Goal: Navigation & Orientation: Find specific page/section

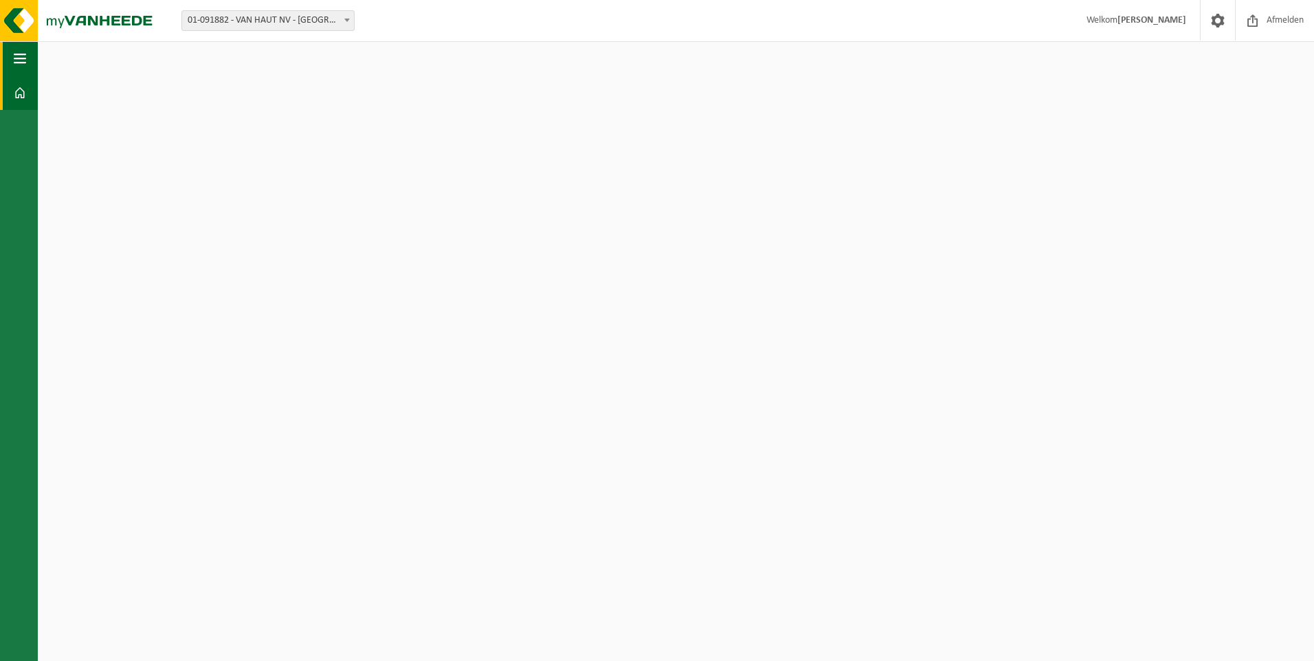
click at [25, 54] on span "button" at bounding box center [20, 58] width 12 height 34
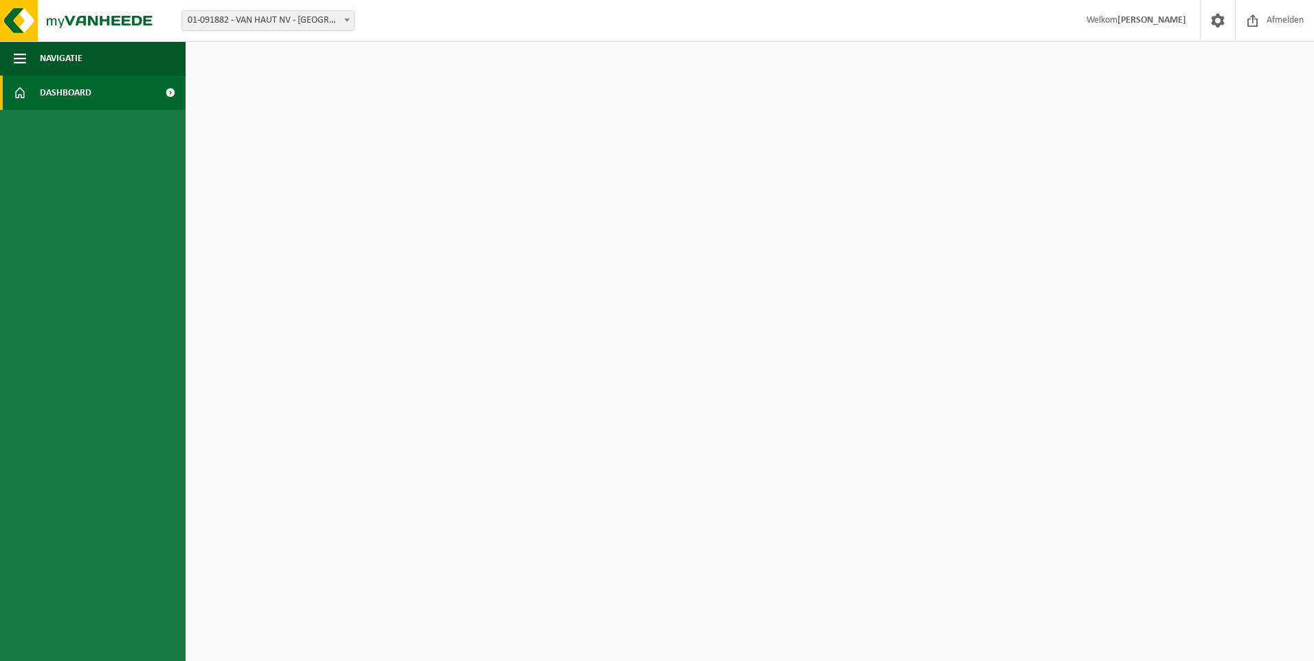
click at [76, 88] on span "Dashboard" at bounding box center [66, 93] width 52 height 34
click at [173, 88] on span at bounding box center [170, 93] width 31 height 34
